Goal: Information Seeking & Learning: Learn about a topic

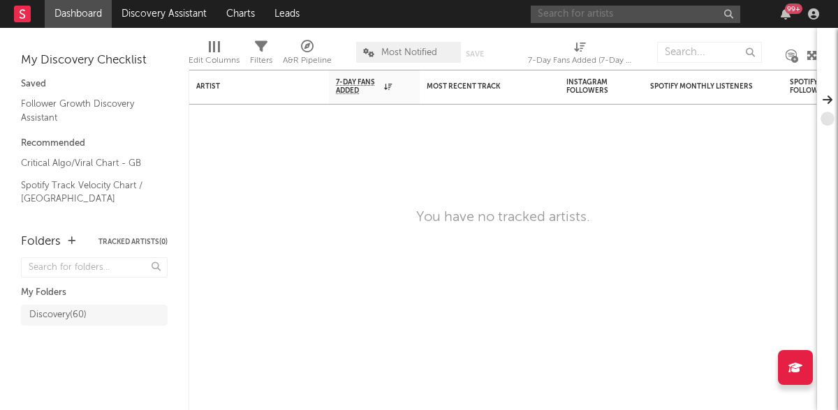
click at [656, 13] on input "text" at bounding box center [635, 14] width 209 height 17
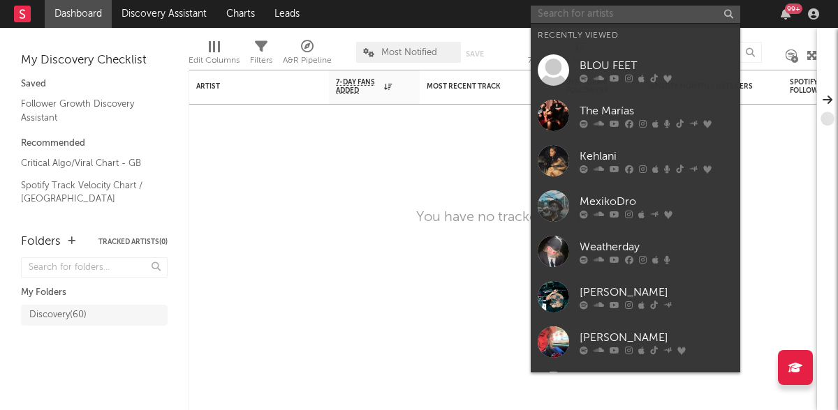
paste input "[PERSON_NAME]"
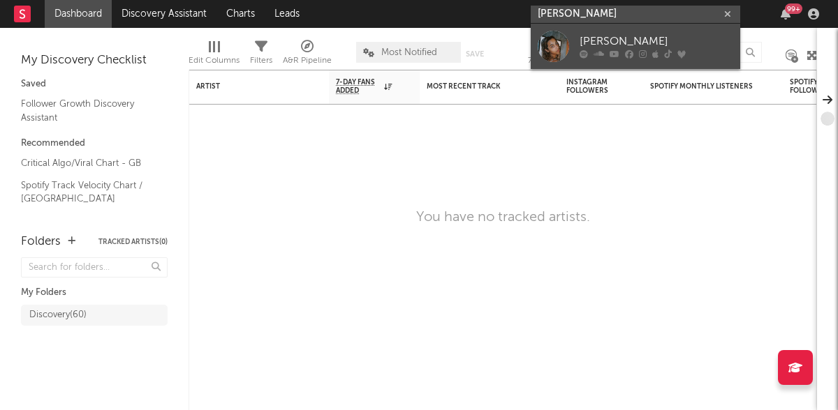
type input "[PERSON_NAME]"
click at [639, 45] on div "[PERSON_NAME]" at bounding box center [656, 42] width 154 height 17
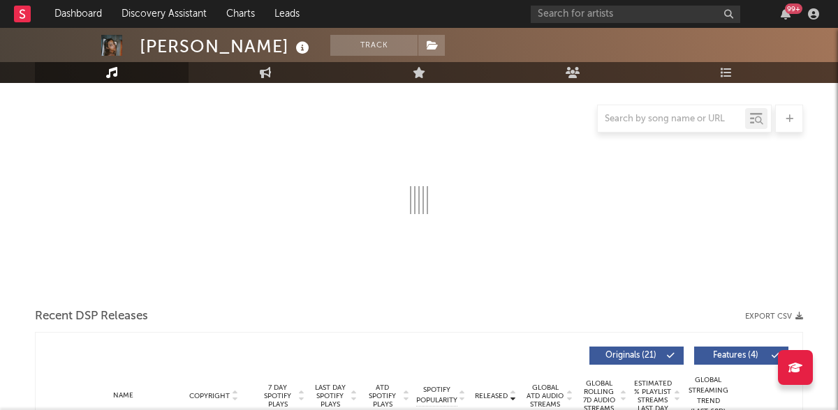
select select "6m"
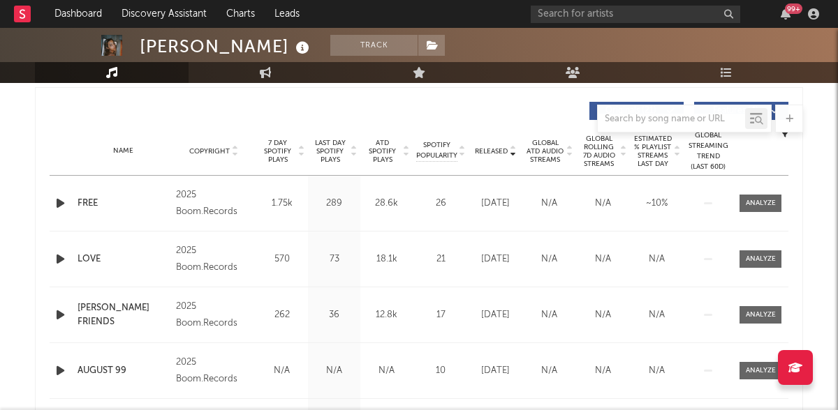
scroll to position [547, 0]
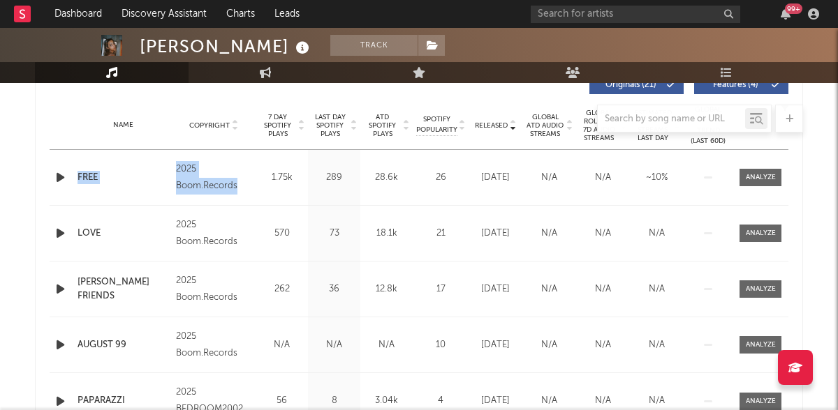
drag, startPoint x: 247, startPoint y: 186, endPoint x: 168, endPoint y: 183, distance: 79.6
click at [168, 184] on div "Name FREE Copyright 2025 Boom.Records Label Boom.Records Album Names Shut up u’…" at bounding box center [419, 177] width 739 height 55
copy div "FREE Copyright 2025 Boom.Records"
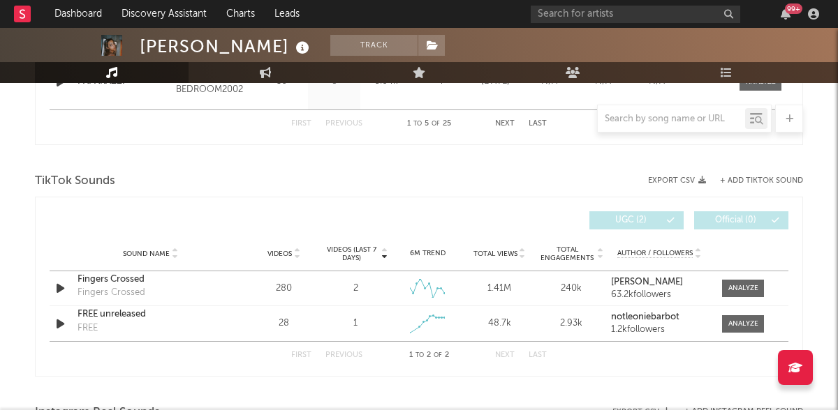
scroll to position [868, 0]
click at [61, 288] on icon "button" at bounding box center [60, 287] width 15 height 17
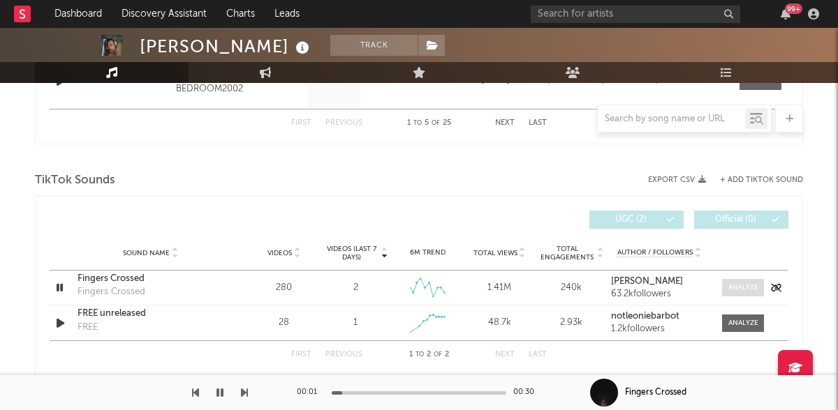
click at [749, 292] on span at bounding box center [743, 287] width 42 height 17
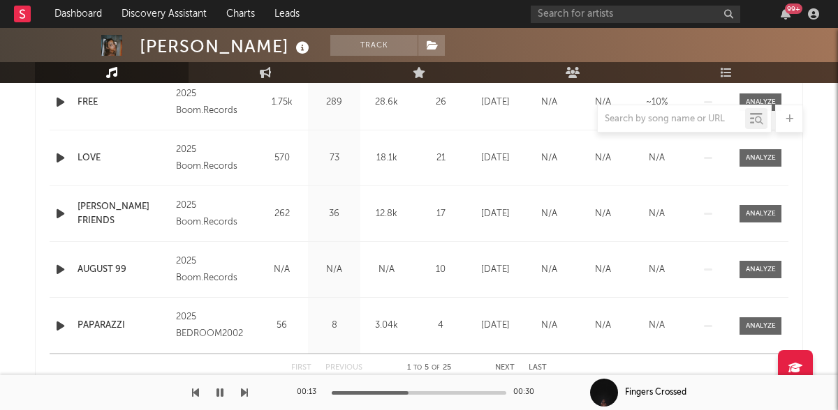
scroll to position [617, 0]
